Goal: Information Seeking & Learning: Check status

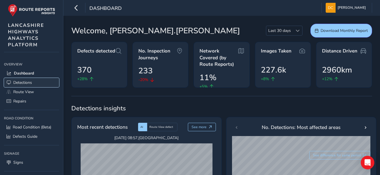
click at [17, 84] on span "Detections" at bounding box center [22, 82] width 19 height 5
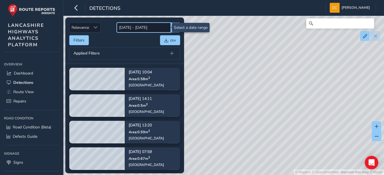
click at [171, 27] on input "[DATE] - [DATE]" at bounding box center [144, 28] width 54 height 10
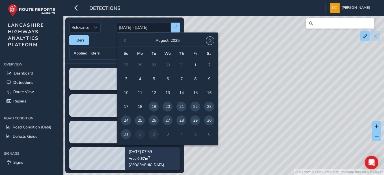
click at [213, 39] on button "button" at bounding box center [210, 41] width 8 height 8
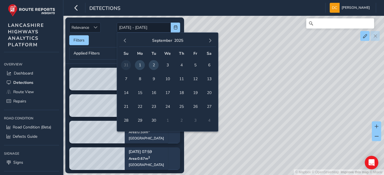
click at [140, 64] on span "1" at bounding box center [140, 65] width 10 height 10
type input "[DATE]"
click at [140, 64] on span "1" at bounding box center [140, 65] width 10 height 10
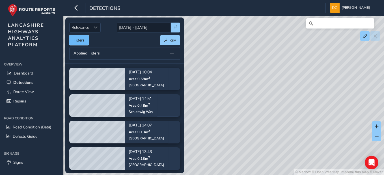
click at [87, 40] on button "Filters" at bounding box center [79, 40] width 20 height 10
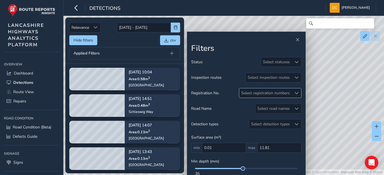
click at [295, 90] on div at bounding box center [296, 93] width 9 height 9
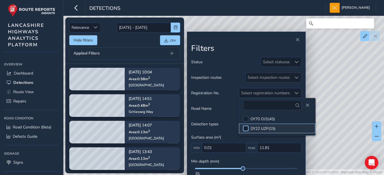
click at [245, 127] on div at bounding box center [246, 129] width 6 height 6
click at [305, 106] on span "Close" at bounding box center [307, 106] width 4 height 4
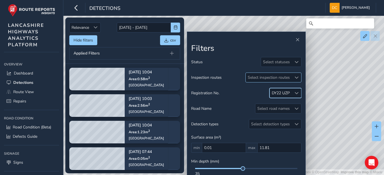
click at [290, 79] on div "Select inspection routes" at bounding box center [269, 77] width 46 height 9
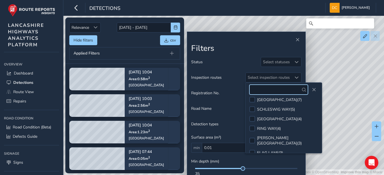
scroll to position [23, 0]
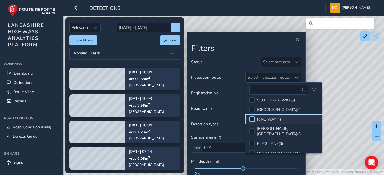
click at [251, 119] on div at bounding box center [252, 120] width 6 height 6
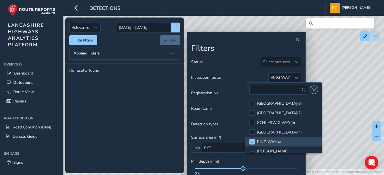
click at [312, 90] on span "Close" at bounding box center [314, 90] width 4 height 4
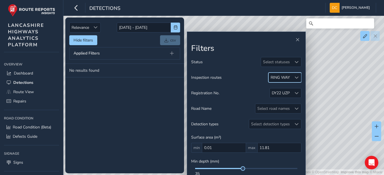
click at [168, 91] on tbody "No results found" at bounding box center [124, 119] width 119 height 110
